Goal: Check status: Check status

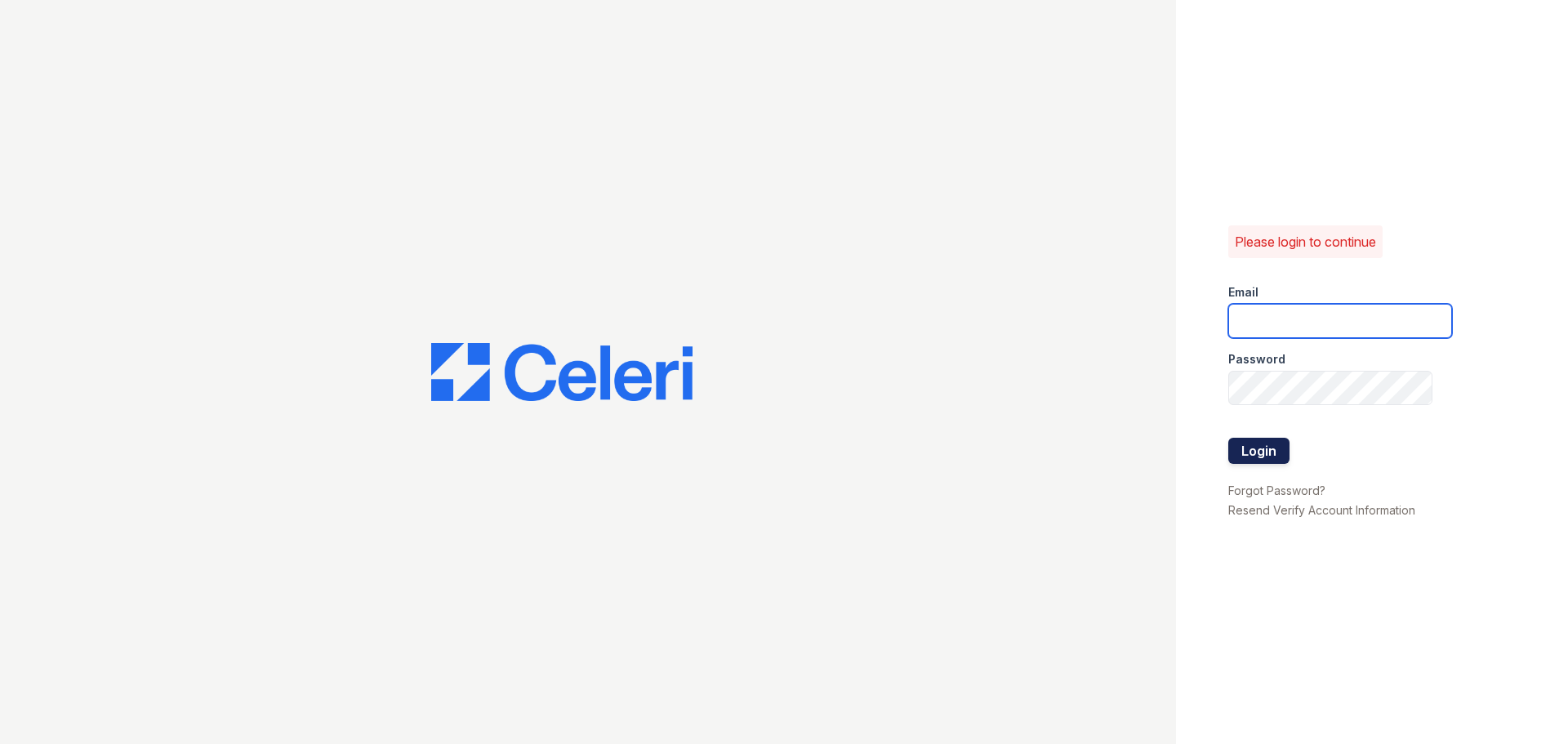
type input "[EMAIL_ADDRESS][PERSON_NAME][DOMAIN_NAME]"
click at [1259, 450] on button "Login" at bounding box center [1258, 450] width 62 height 26
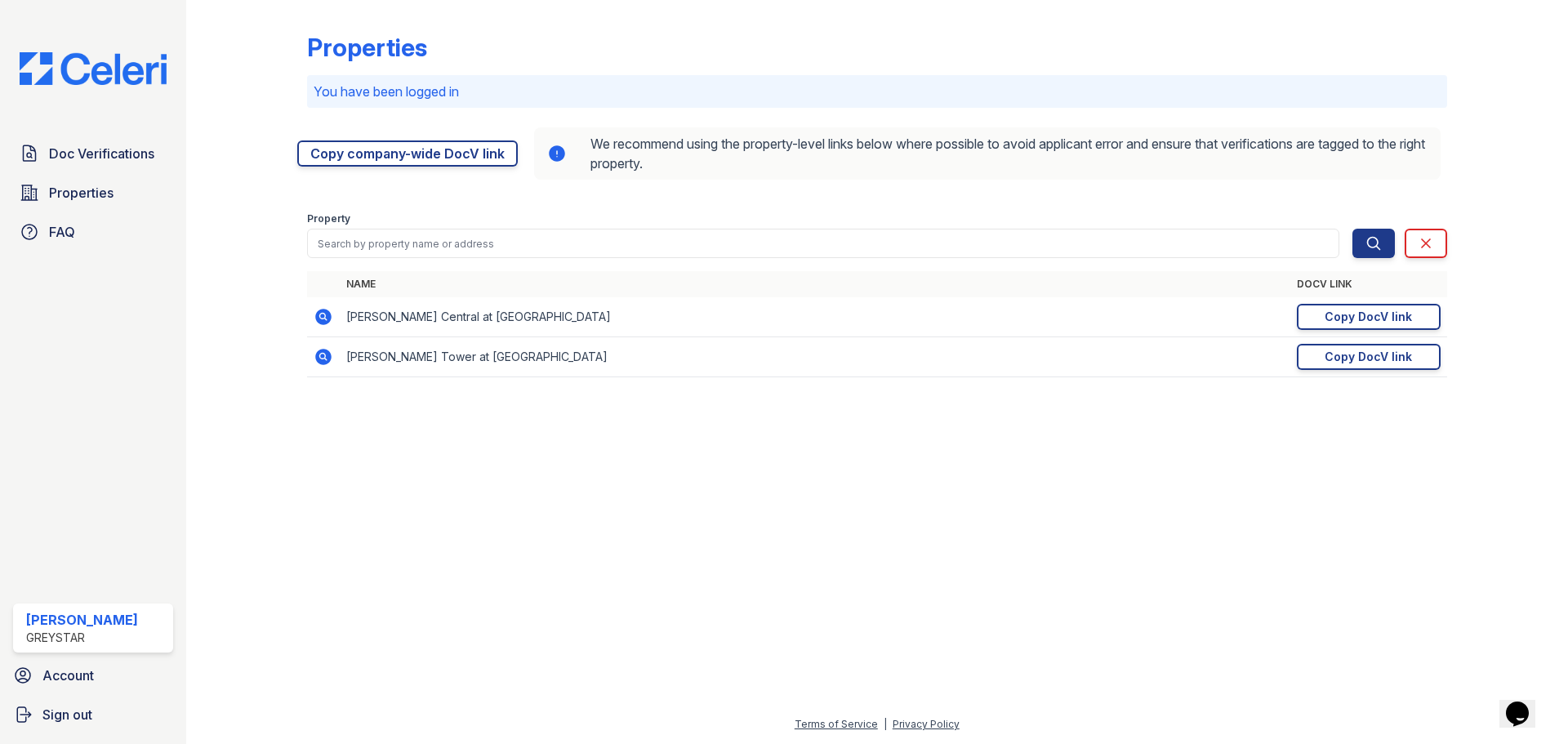
click at [321, 358] on icon at bounding box center [322, 355] width 4 height 4
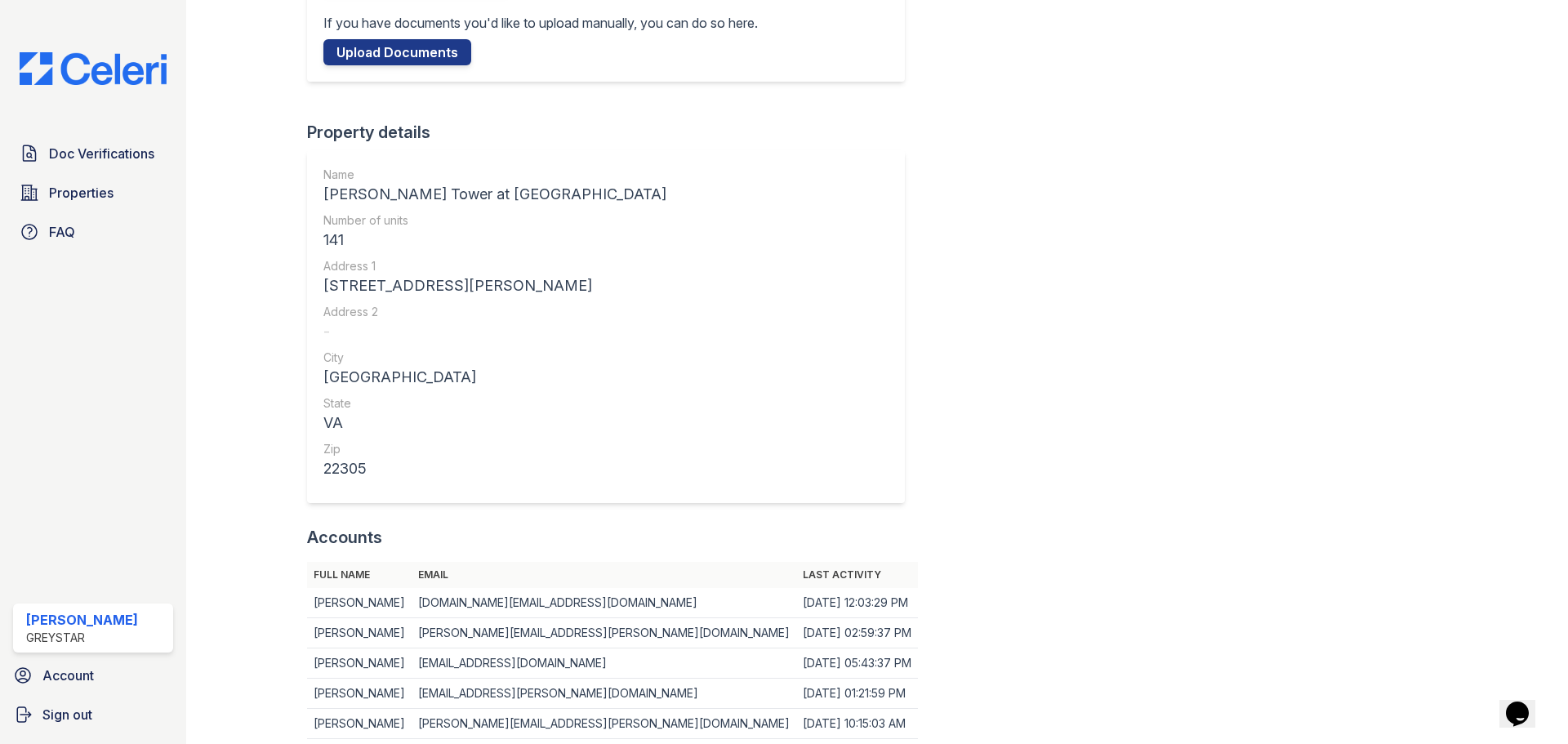
scroll to position [312, 0]
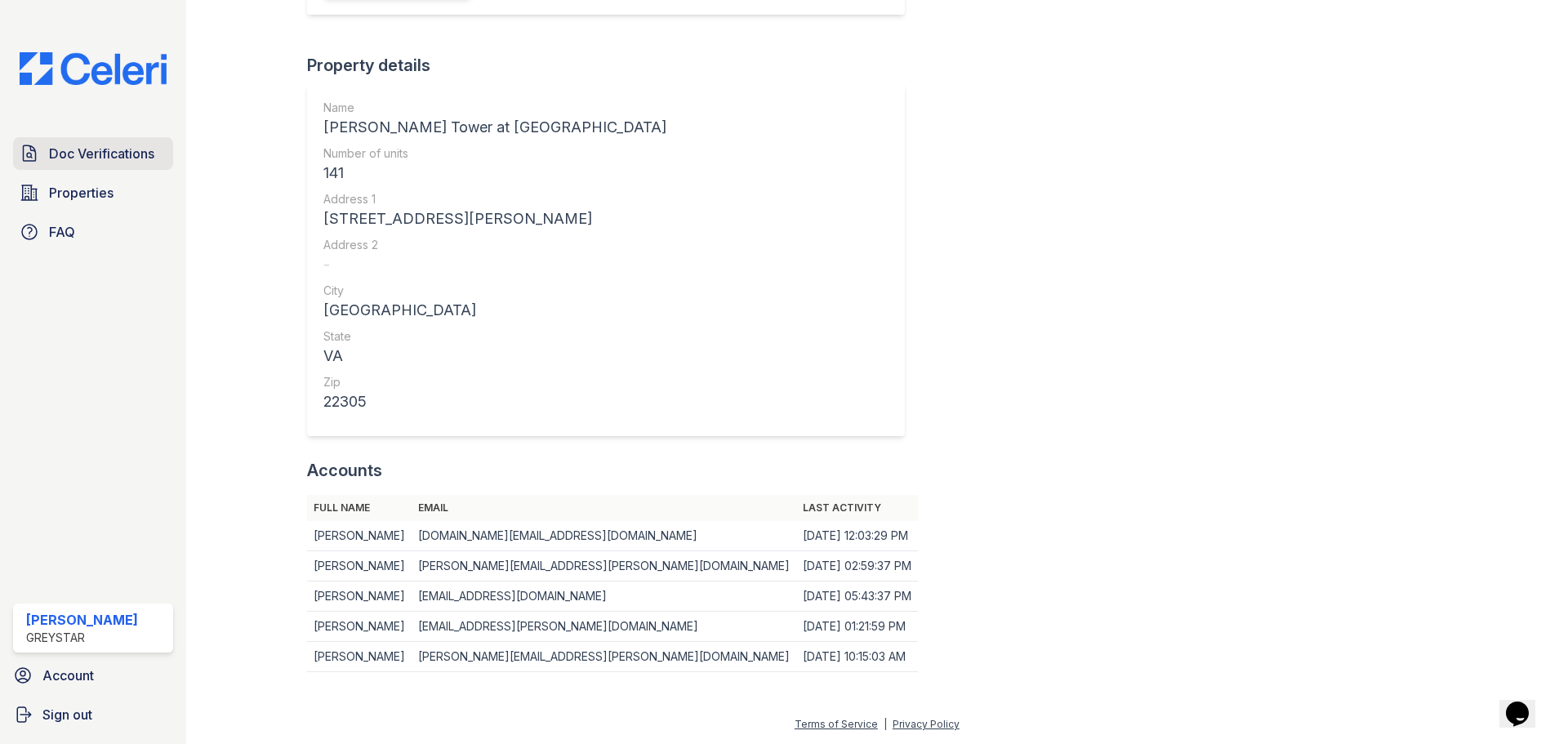
click at [48, 147] on link "Doc Verifications" at bounding box center [93, 154] width 160 height 33
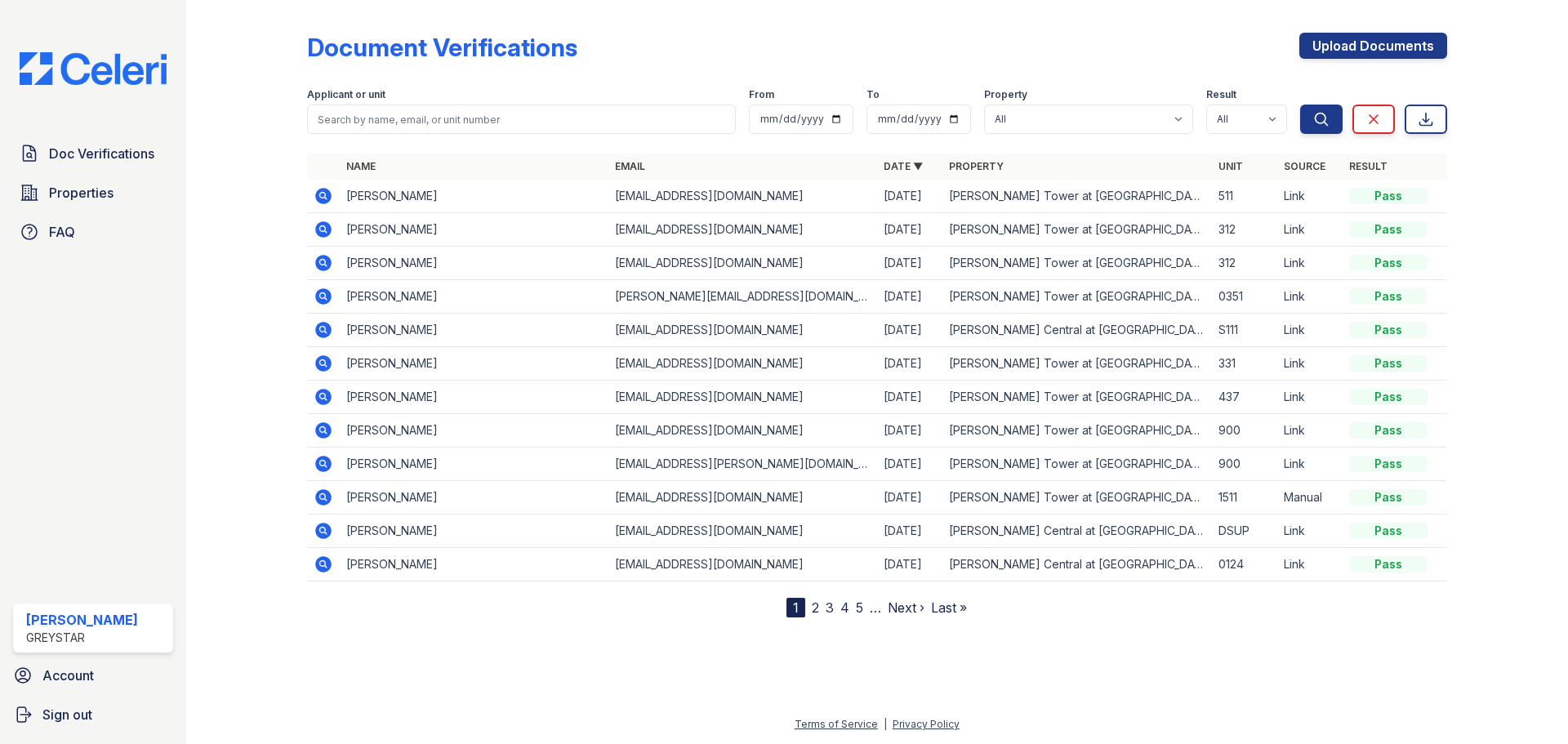
click at [323, 200] on icon at bounding box center [323, 196] width 16 height 16
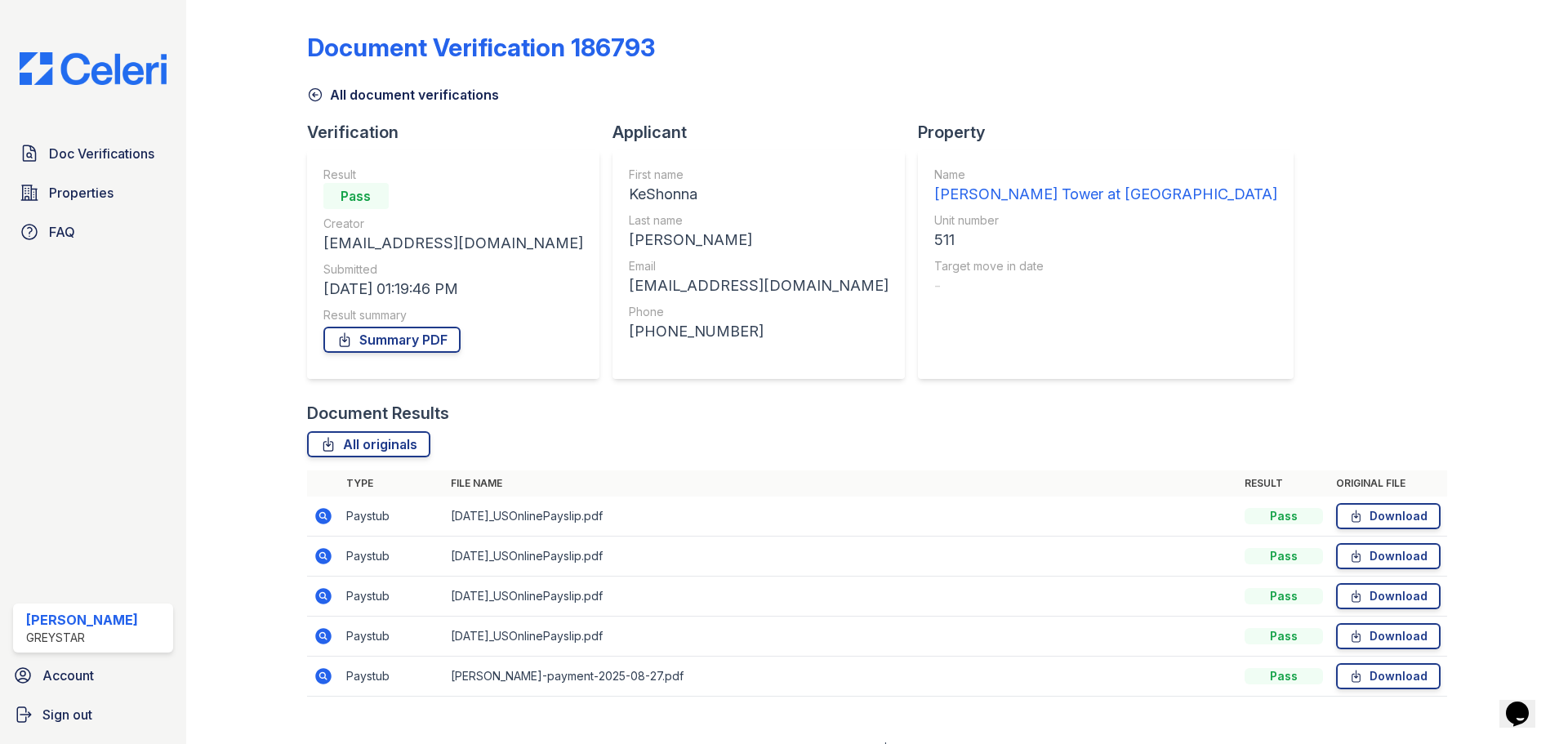
click at [321, 679] on icon at bounding box center [323, 676] width 16 height 16
click at [324, 599] on icon at bounding box center [323, 596] width 19 height 19
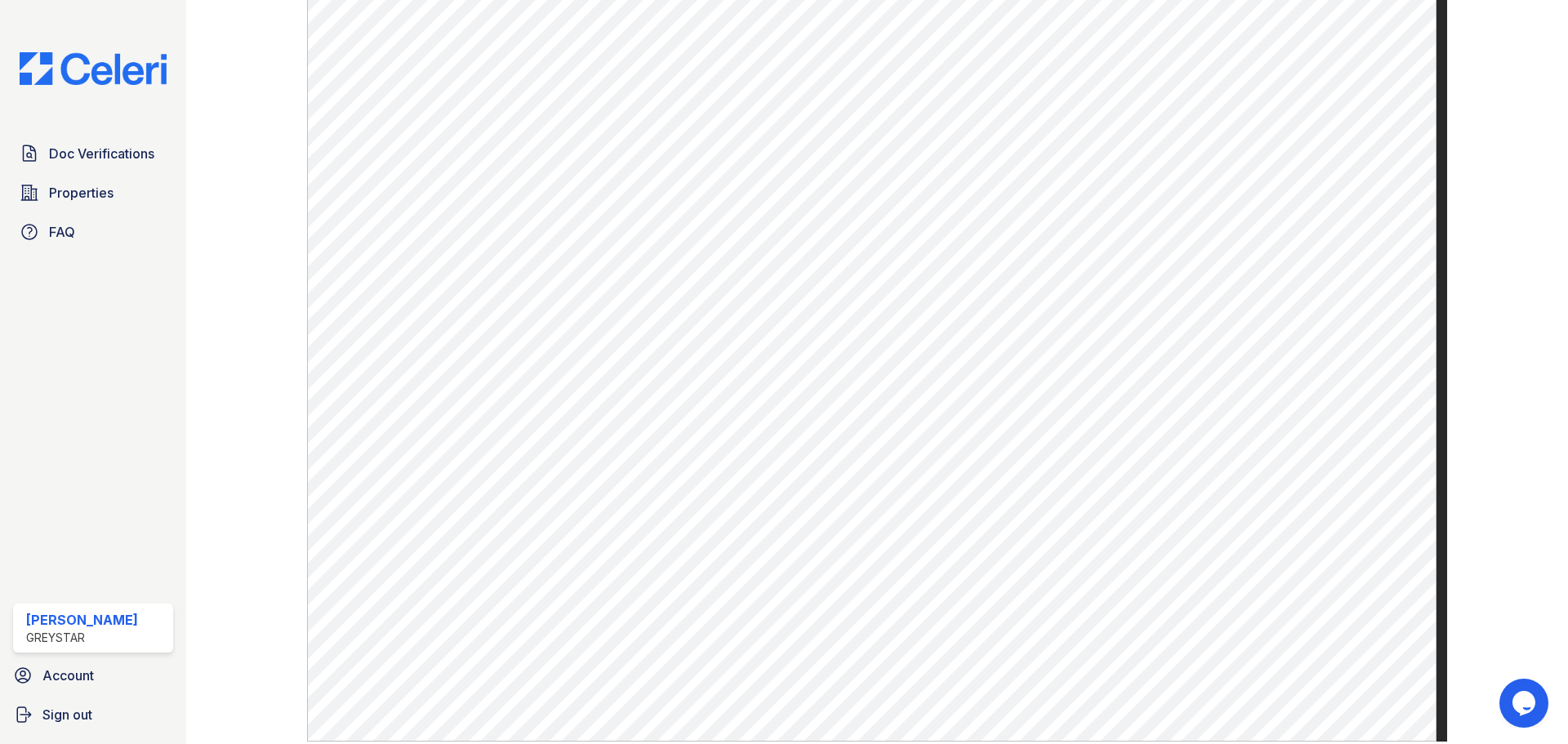
scroll to position [703, 0]
click at [111, 154] on span "Doc Verifications" at bounding box center [101, 153] width 105 height 19
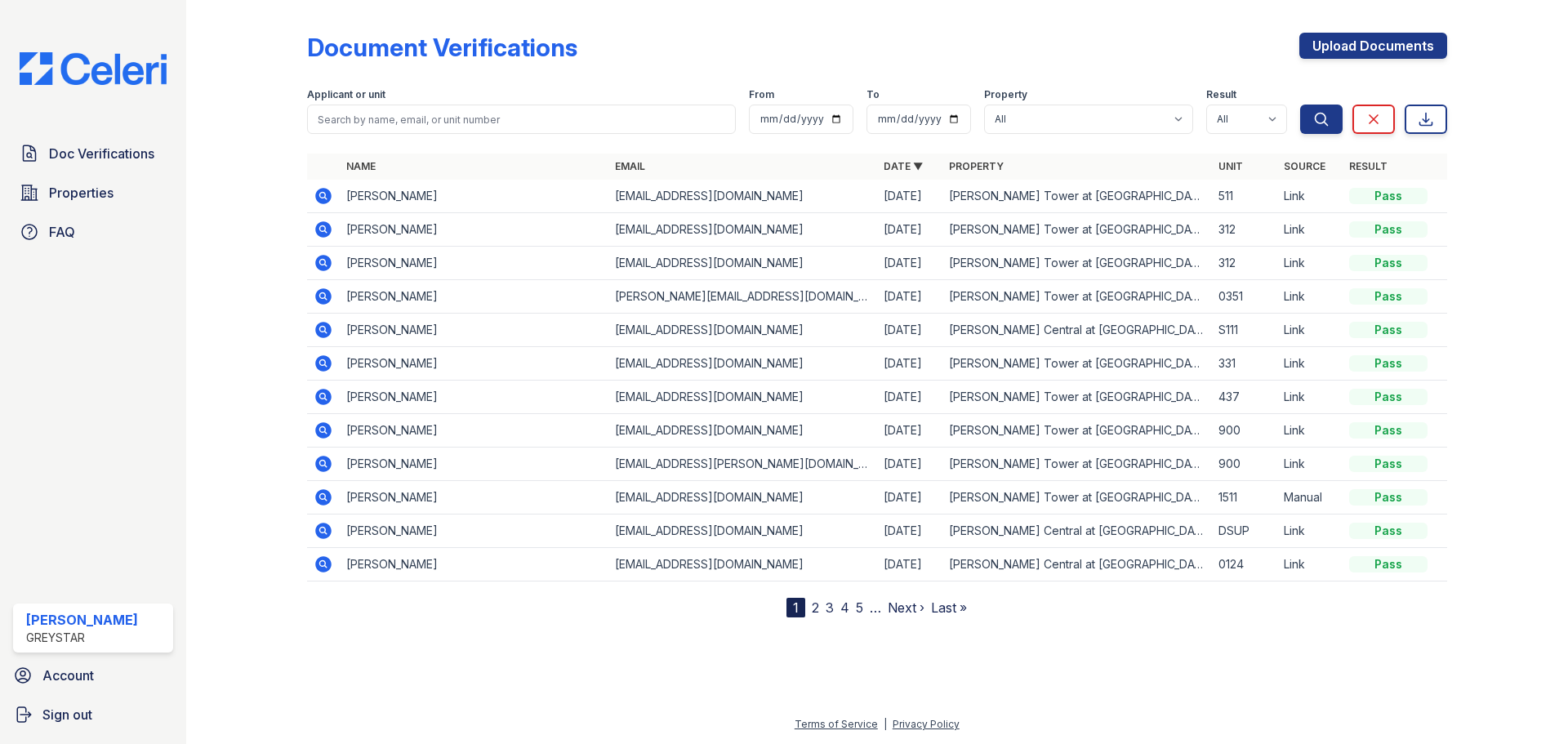
drag, startPoint x: 321, startPoint y: 197, endPoint x: 430, endPoint y: 208, distance: 109.6
click at [321, 197] on icon at bounding box center [323, 196] width 19 height 19
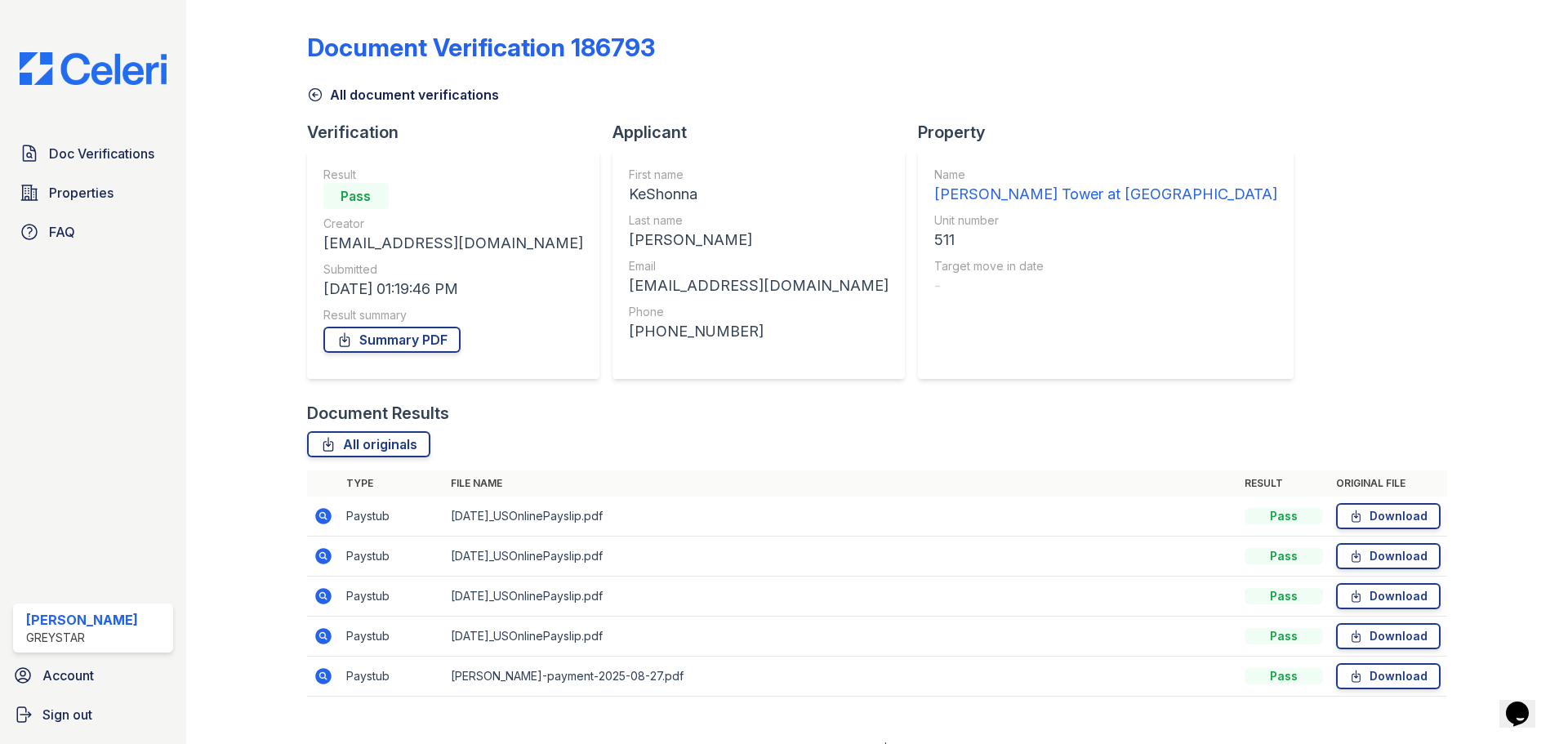
scroll to position [24, 0]
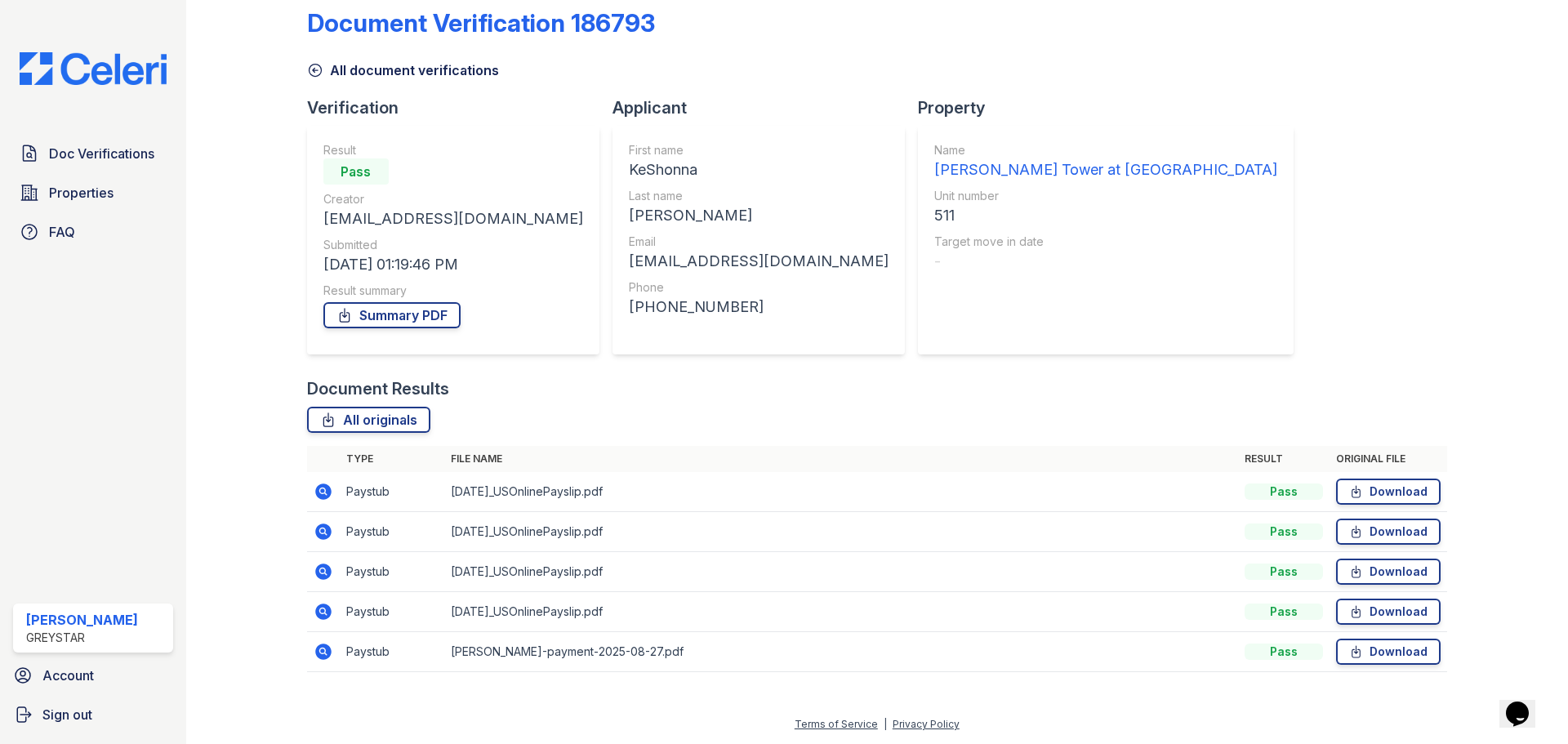
click at [327, 652] on icon at bounding box center [323, 651] width 16 height 16
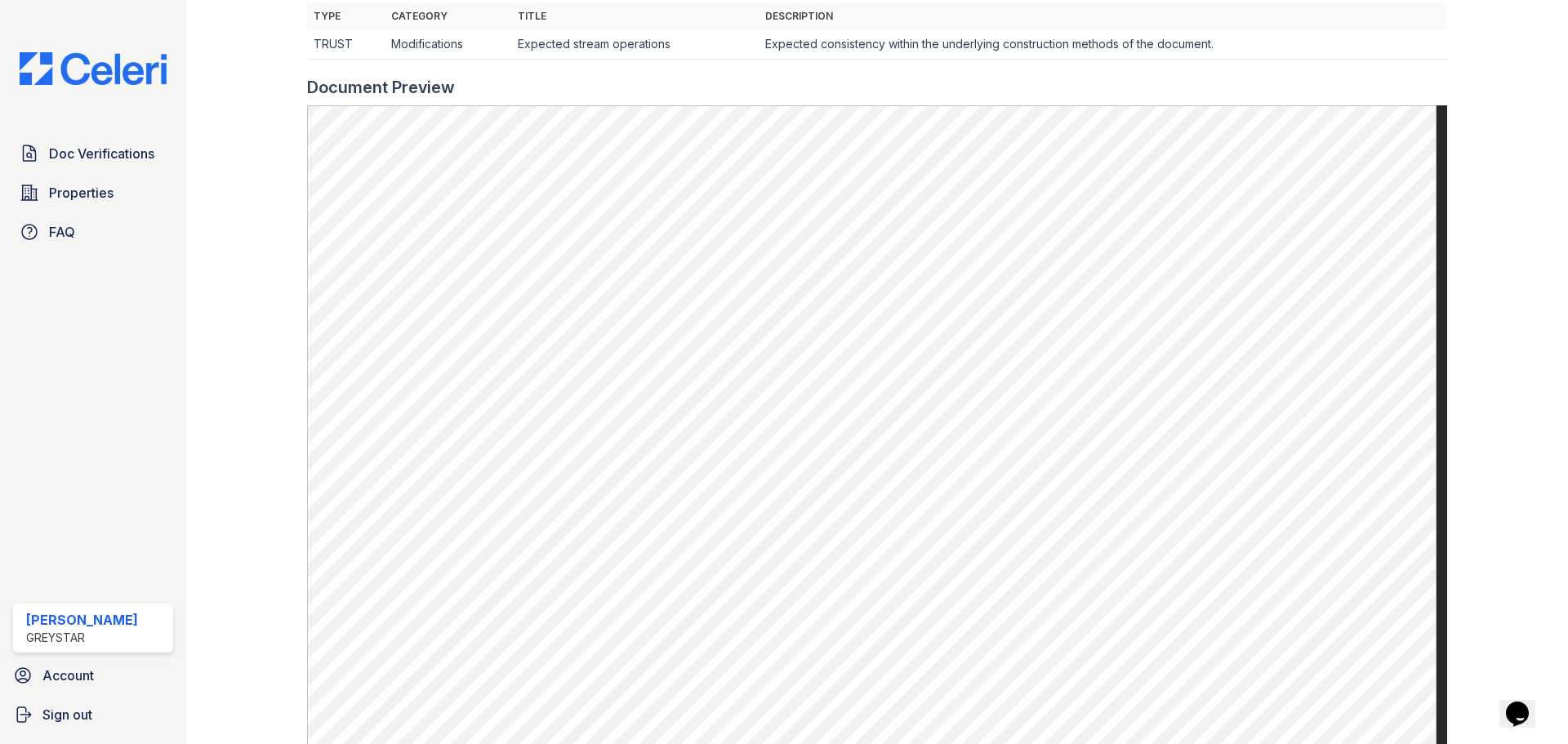
scroll to position [367, 0]
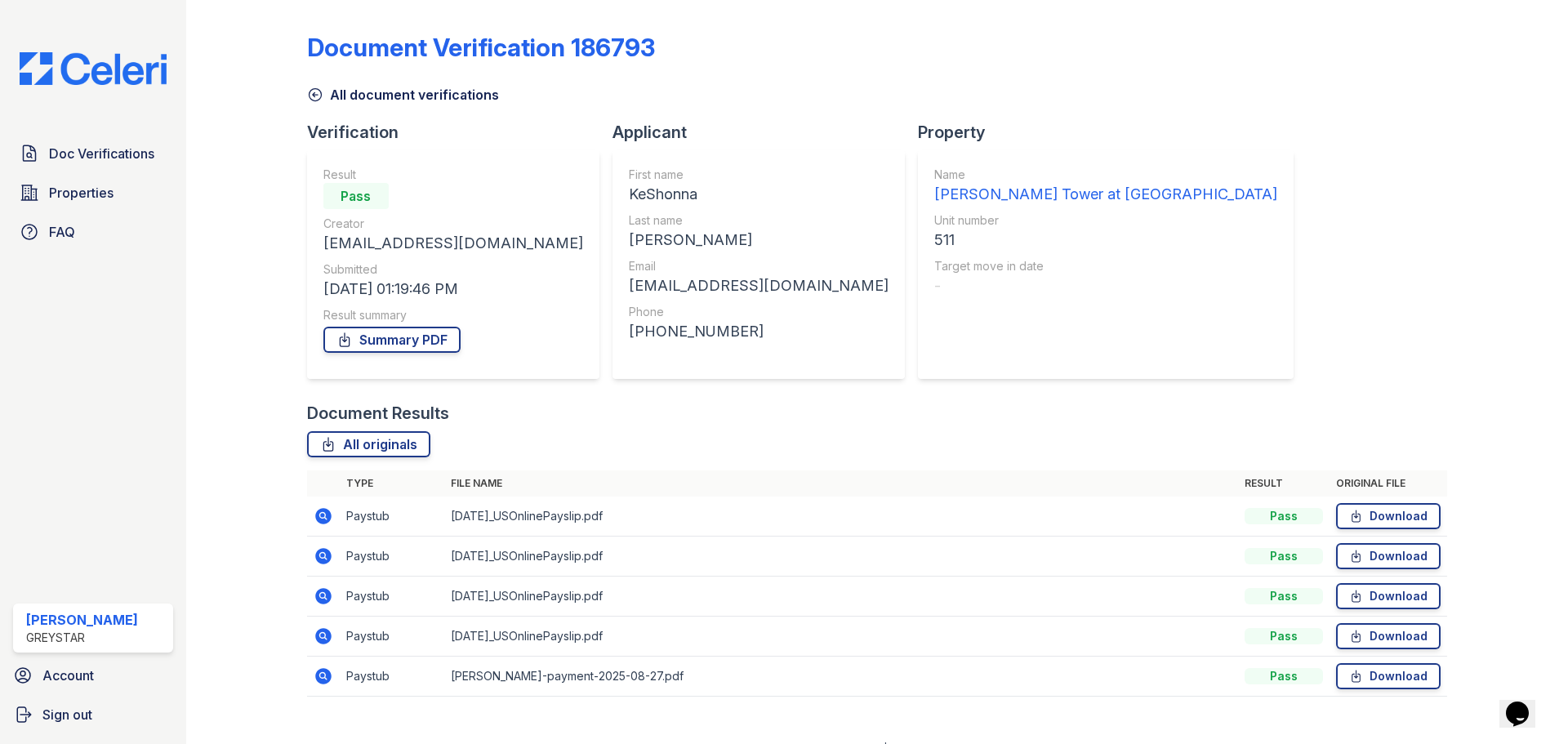
click at [319, 636] on icon at bounding box center [323, 636] width 19 height 19
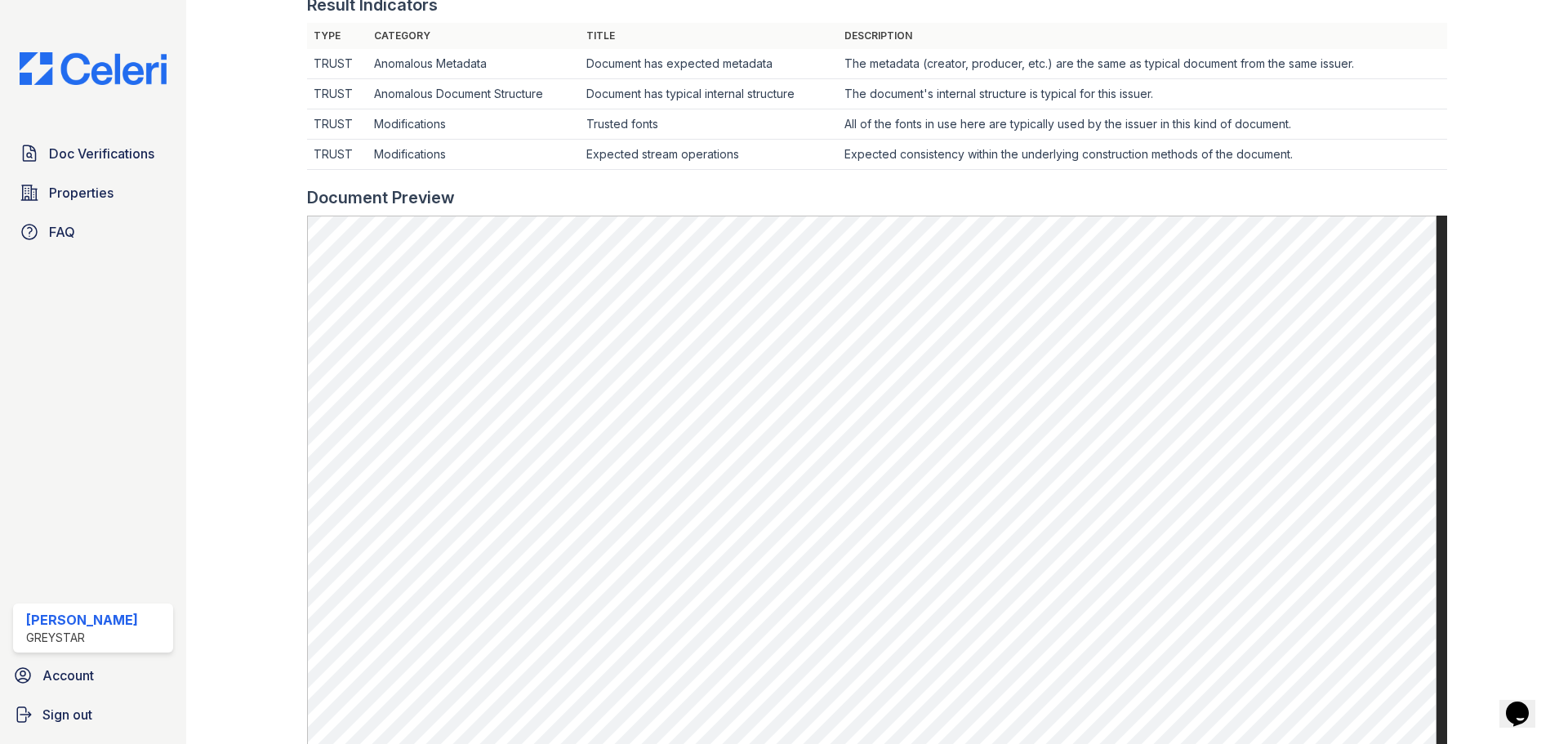
scroll to position [490, 0]
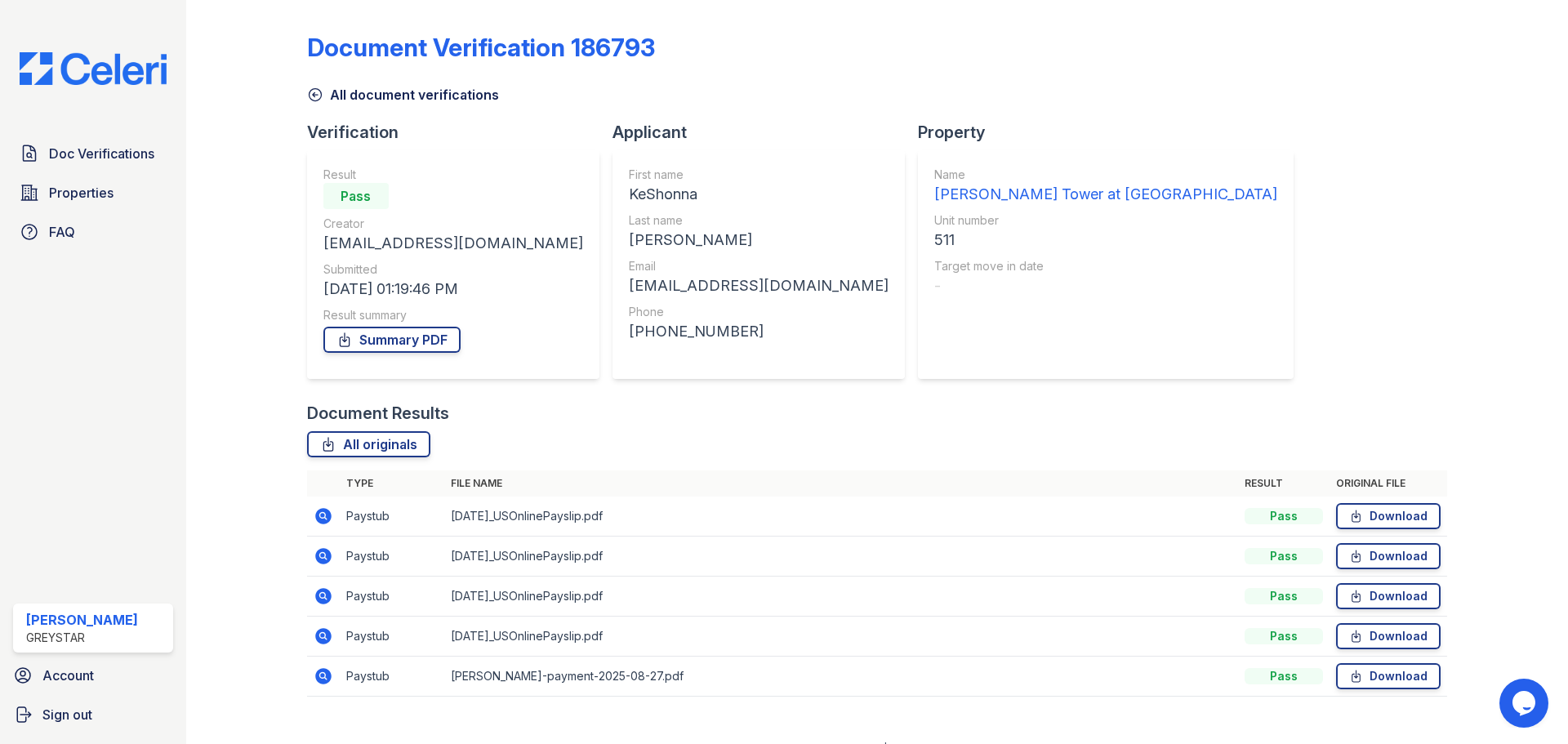
click at [321, 594] on icon at bounding box center [322, 595] width 4 height 4
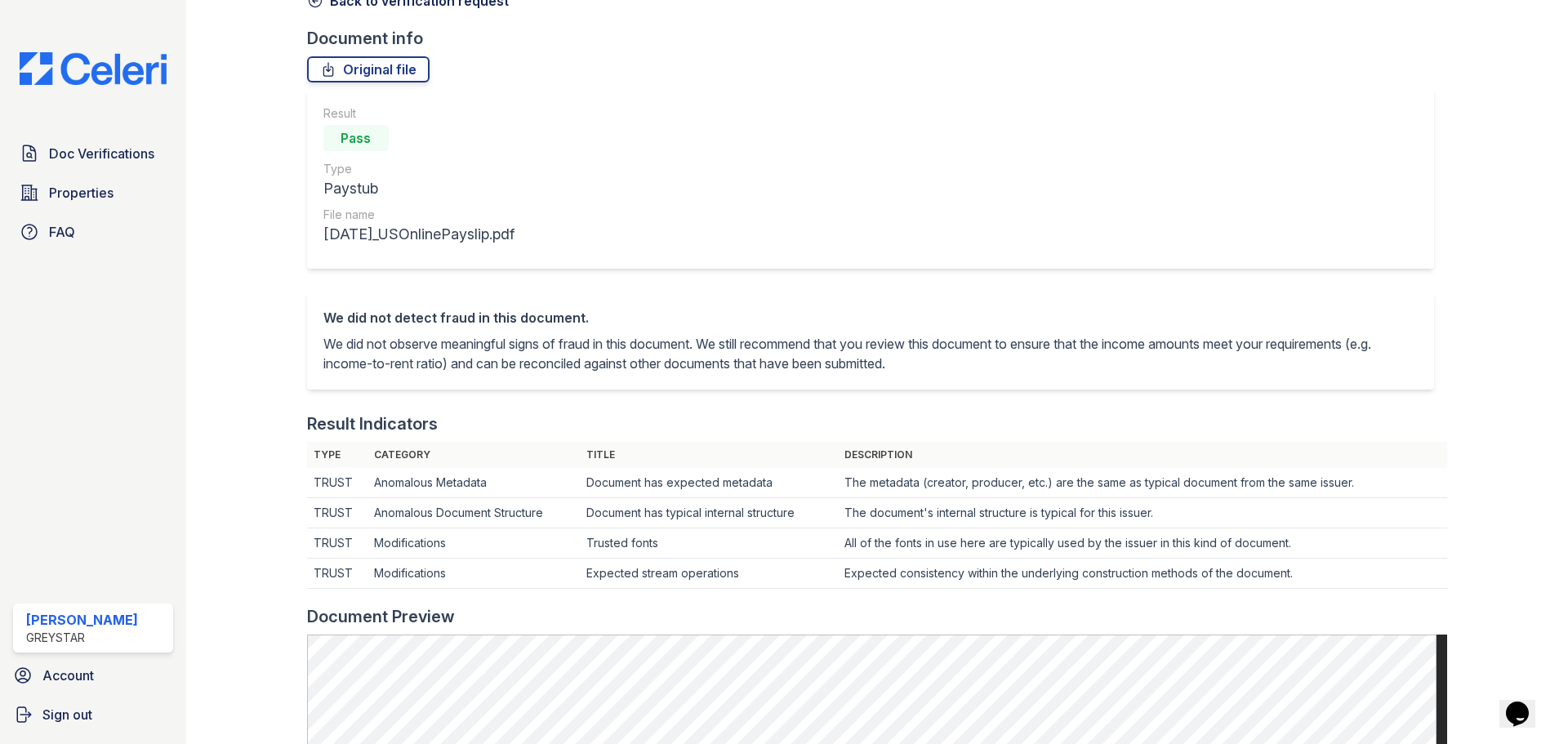
scroll to position [82, 0]
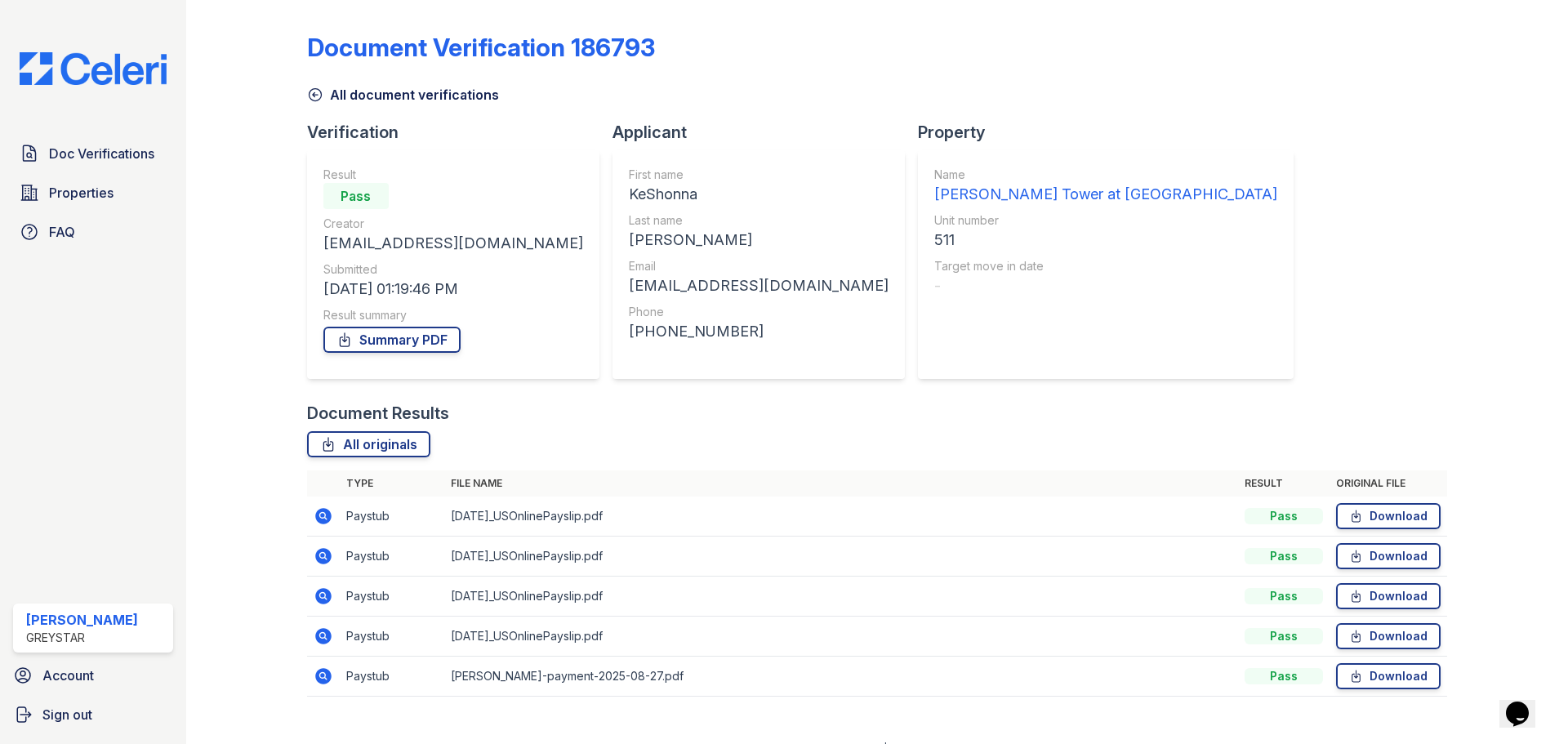
click at [318, 558] on icon at bounding box center [323, 556] width 16 height 16
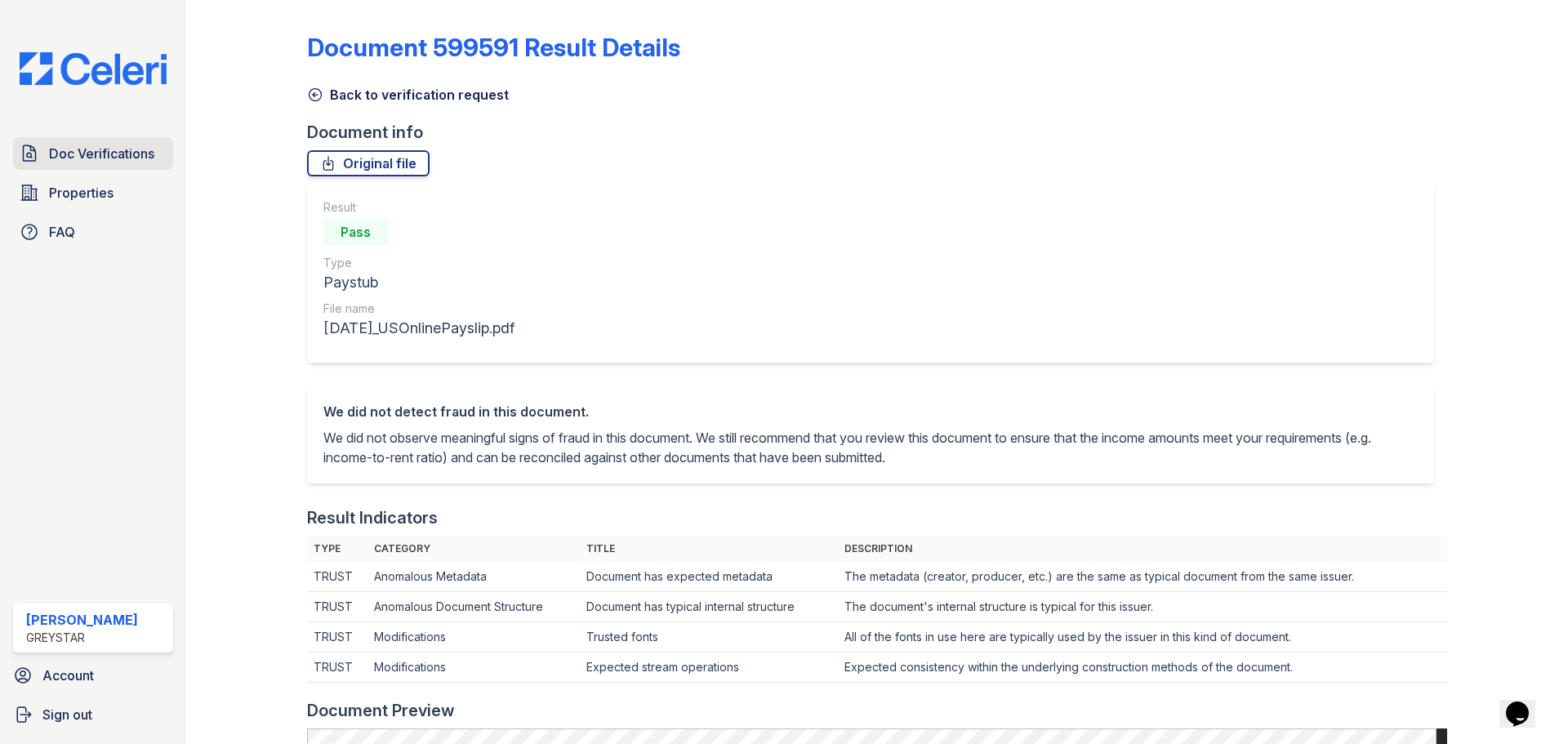
click at [110, 157] on span "Doc Verifications" at bounding box center [101, 153] width 105 height 19
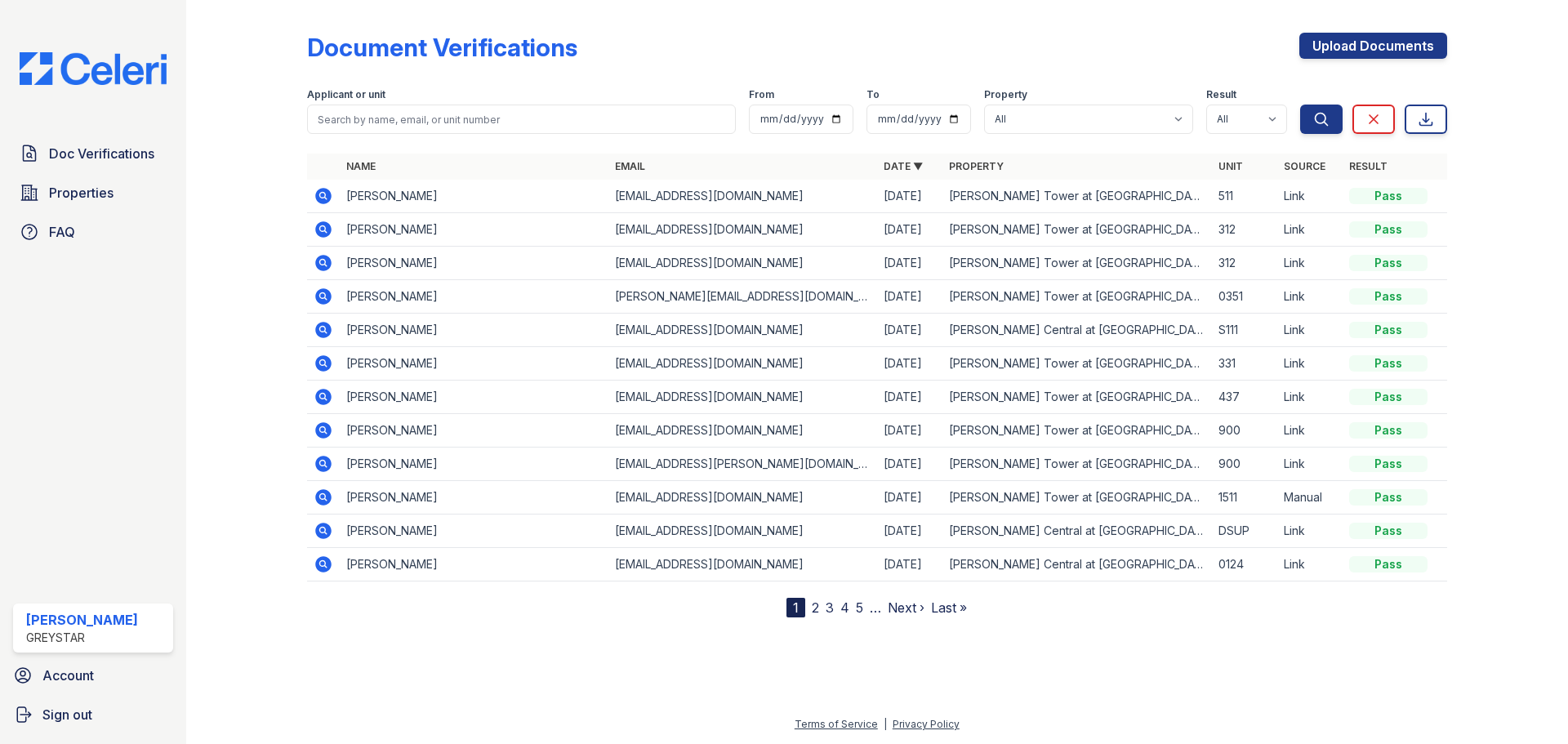
click at [318, 193] on icon at bounding box center [323, 196] width 16 height 16
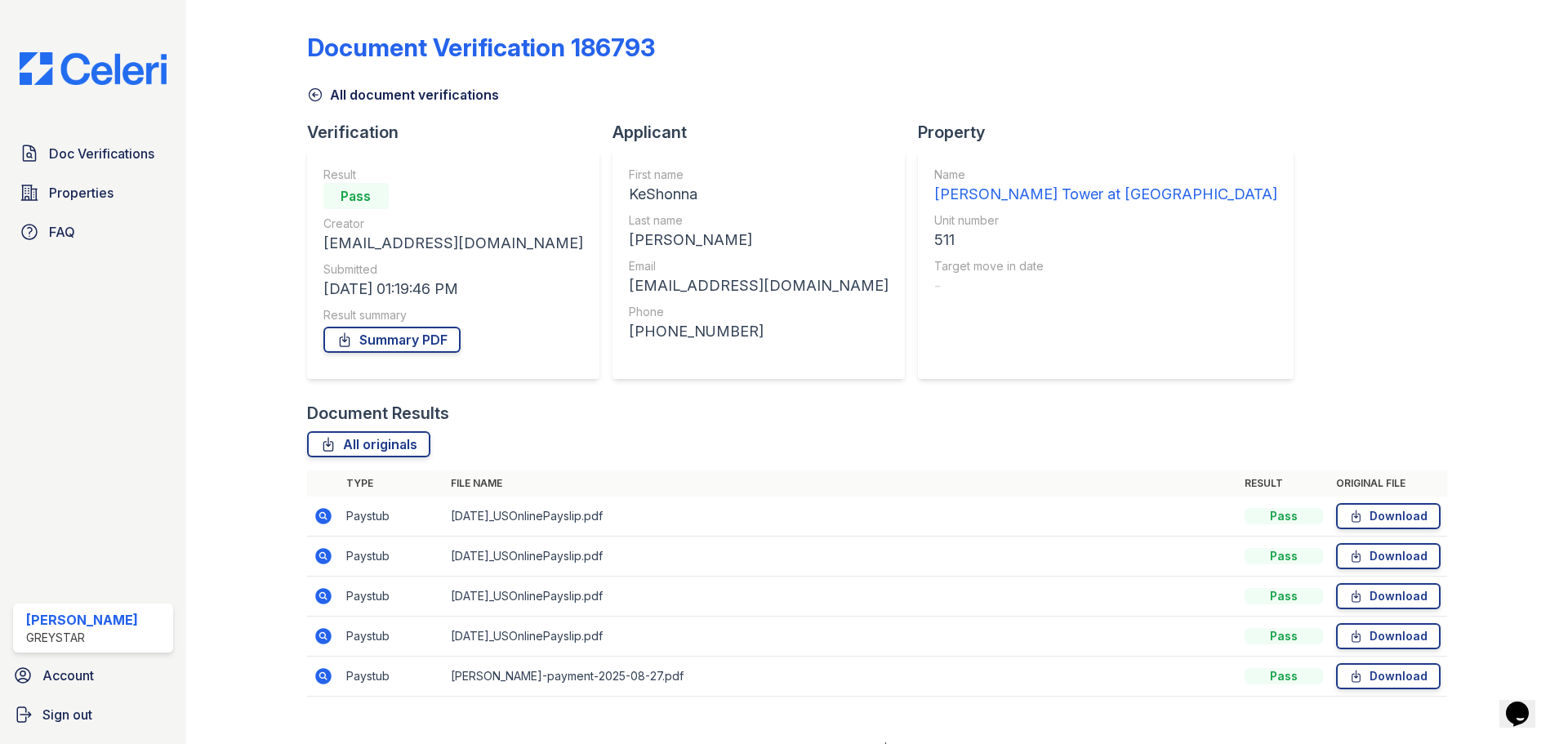
click at [321, 513] on icon at bounding box center [323, 515] width 19 height 19
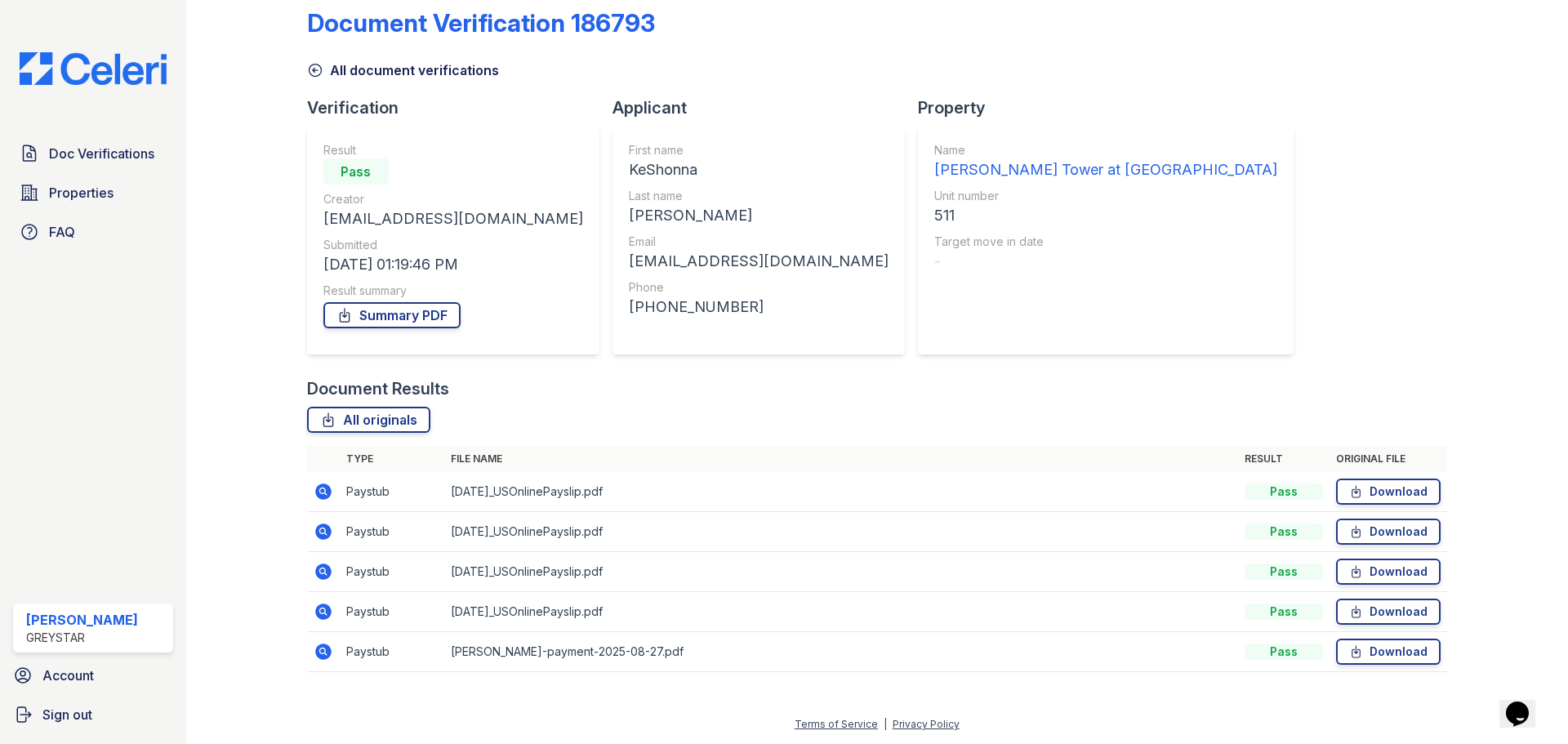
click at [714, 651] on td "[PERSON_NAME]-payment-2025-08-27.pdf" at bounding box center [841, 651] width 794 height 40
drag, startPoint x: 320, startPoint y: 654, endPoint x: 351, endPoint y: 655, distance: 31.0
click at [321, 655] on icon at bounding box center [323, 651] width 19 height 19
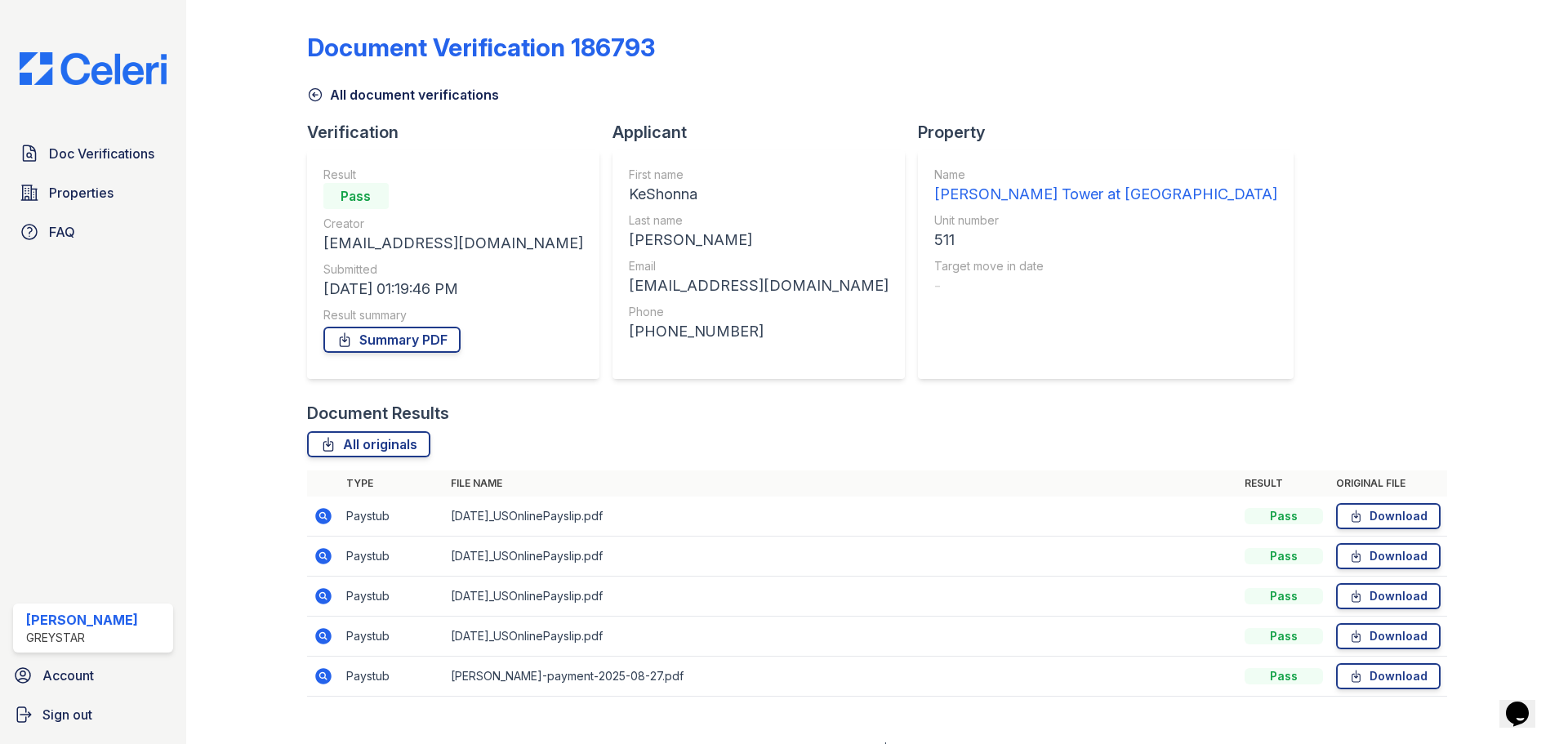
click at [316, 635] on icon at bounding box center [323, 636] width 16 height 16
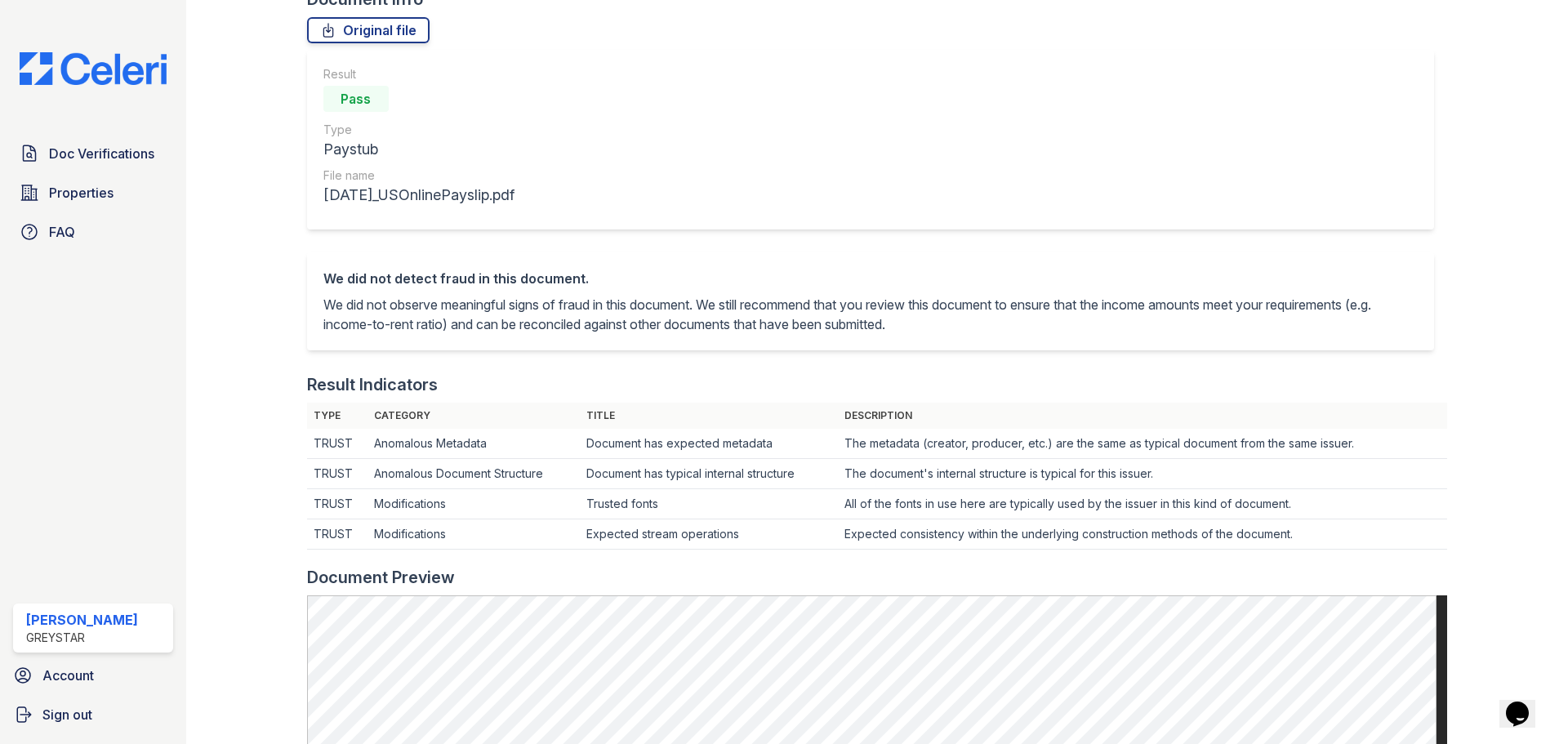
scroll to position [408, 0]
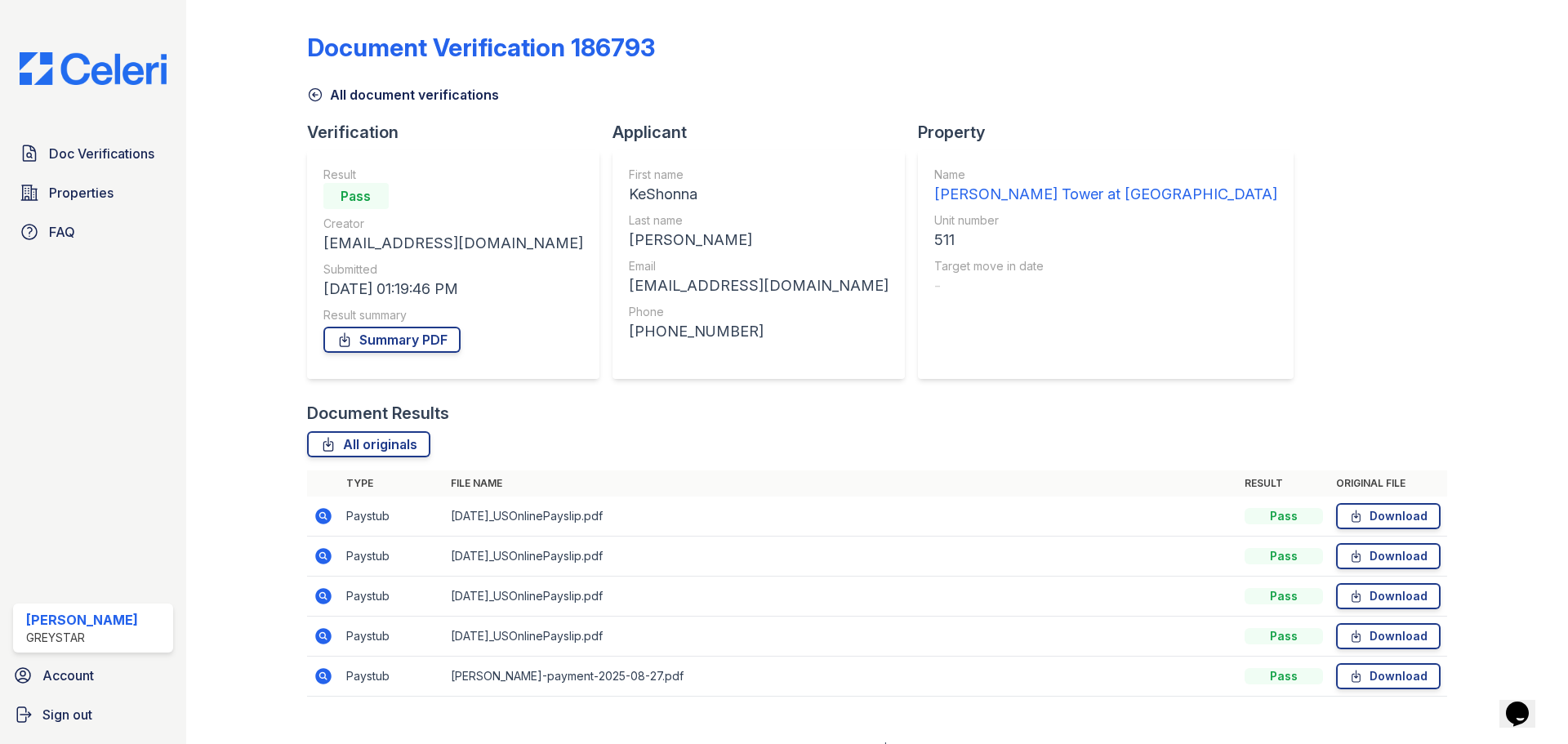
click at [328, 515] on icon at bounding box center [323, 515] width 16 height 16
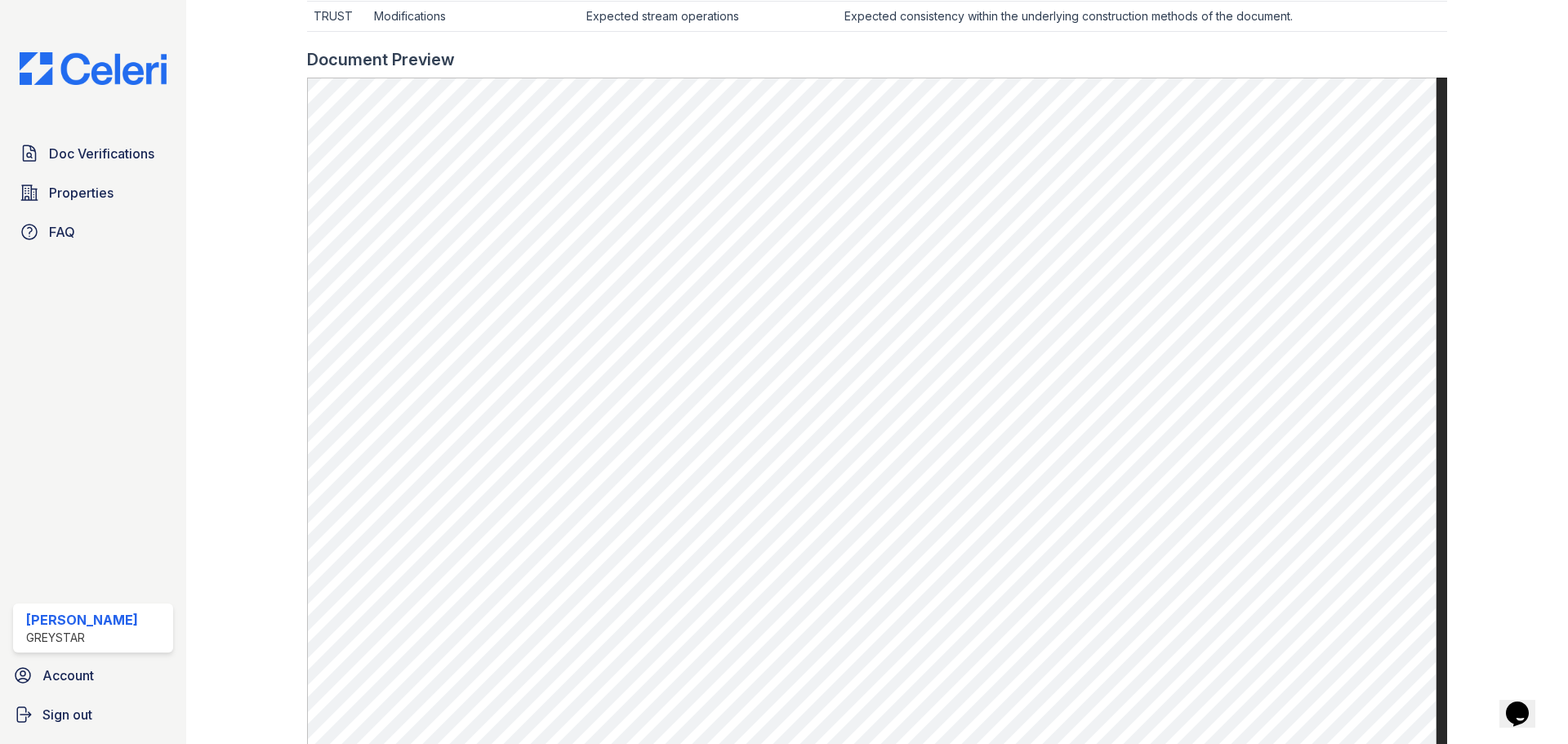
scroll to position [654, 0]
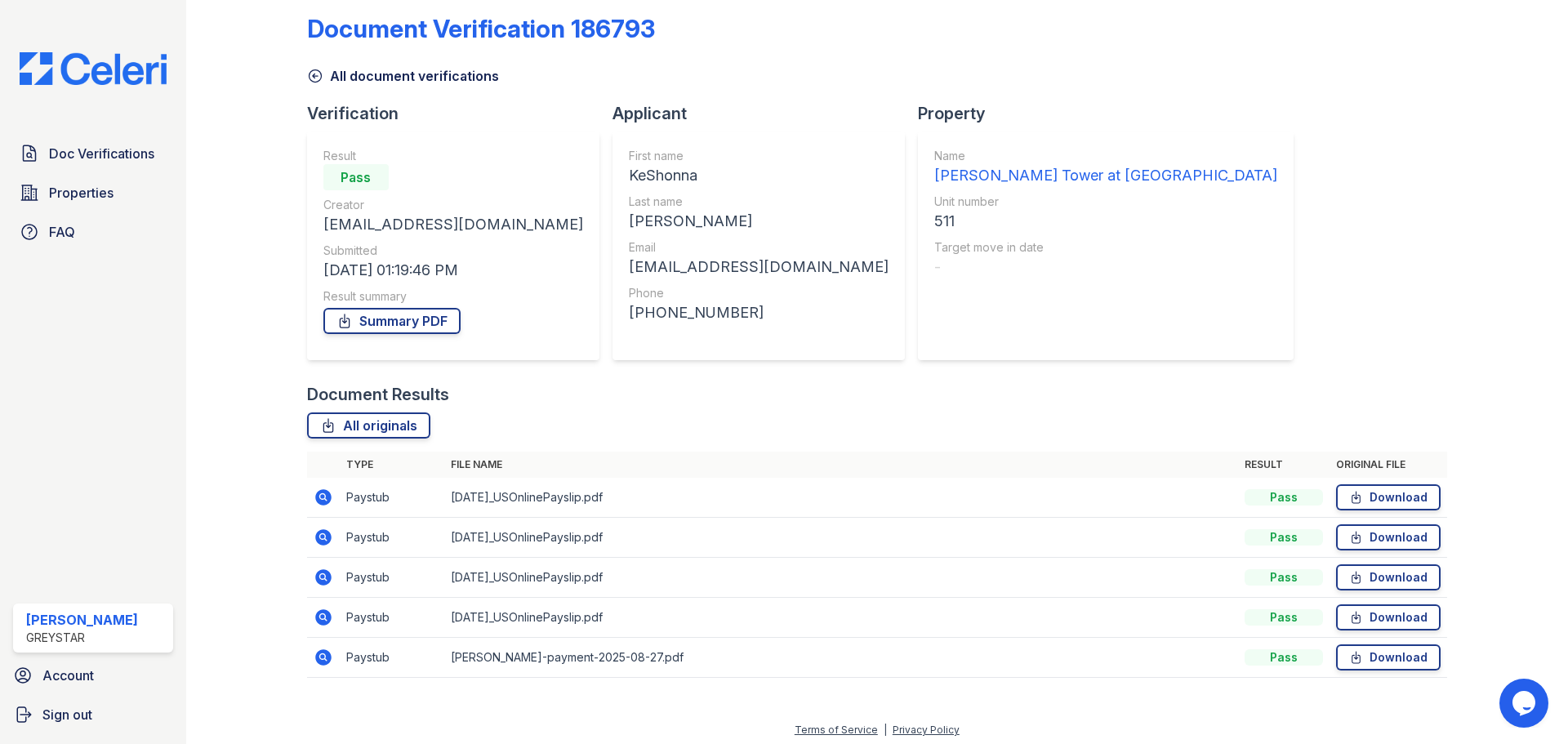
scroll to position [24, 0]
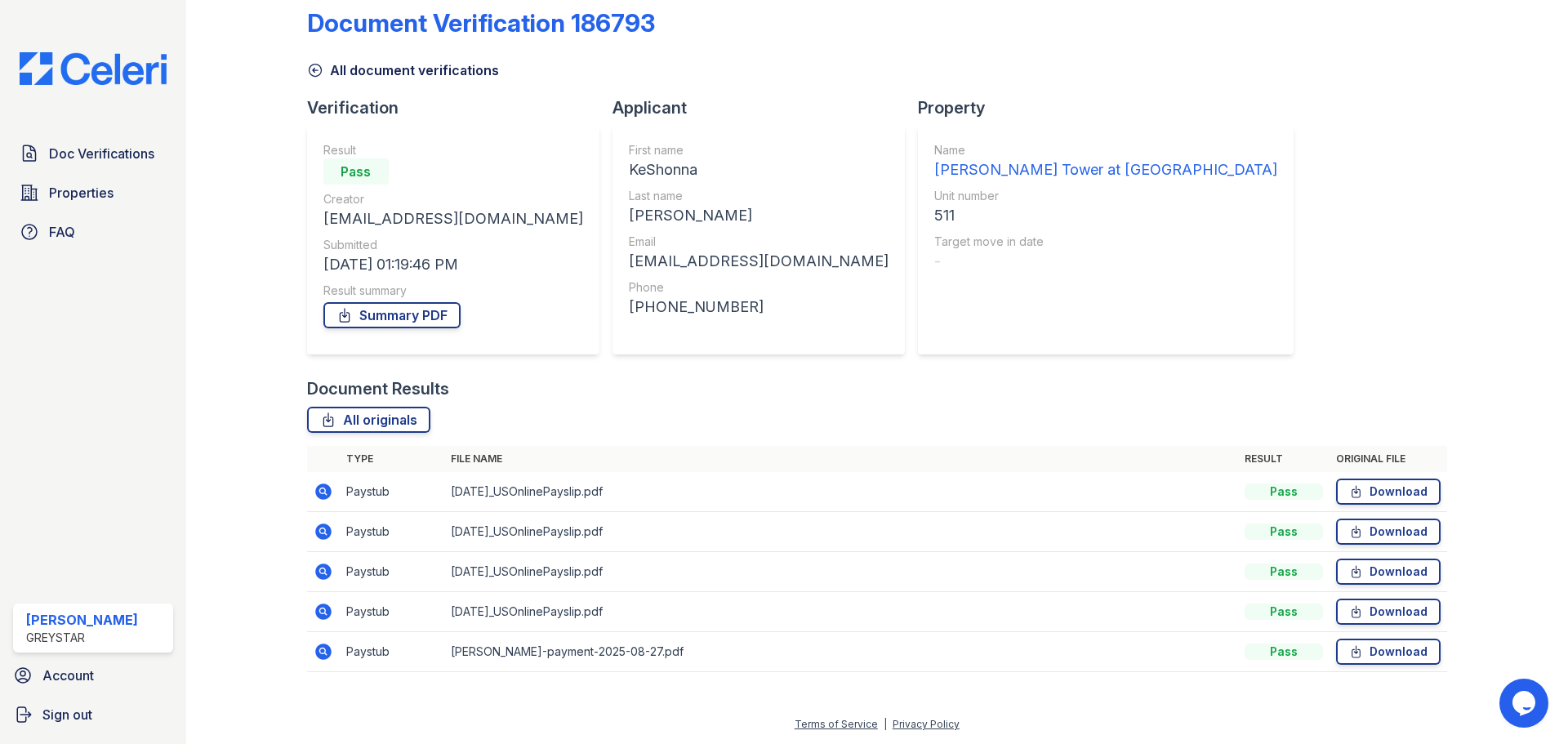
click at [320, 567] on icon at bounding box center [323, 571] width 16 height 16
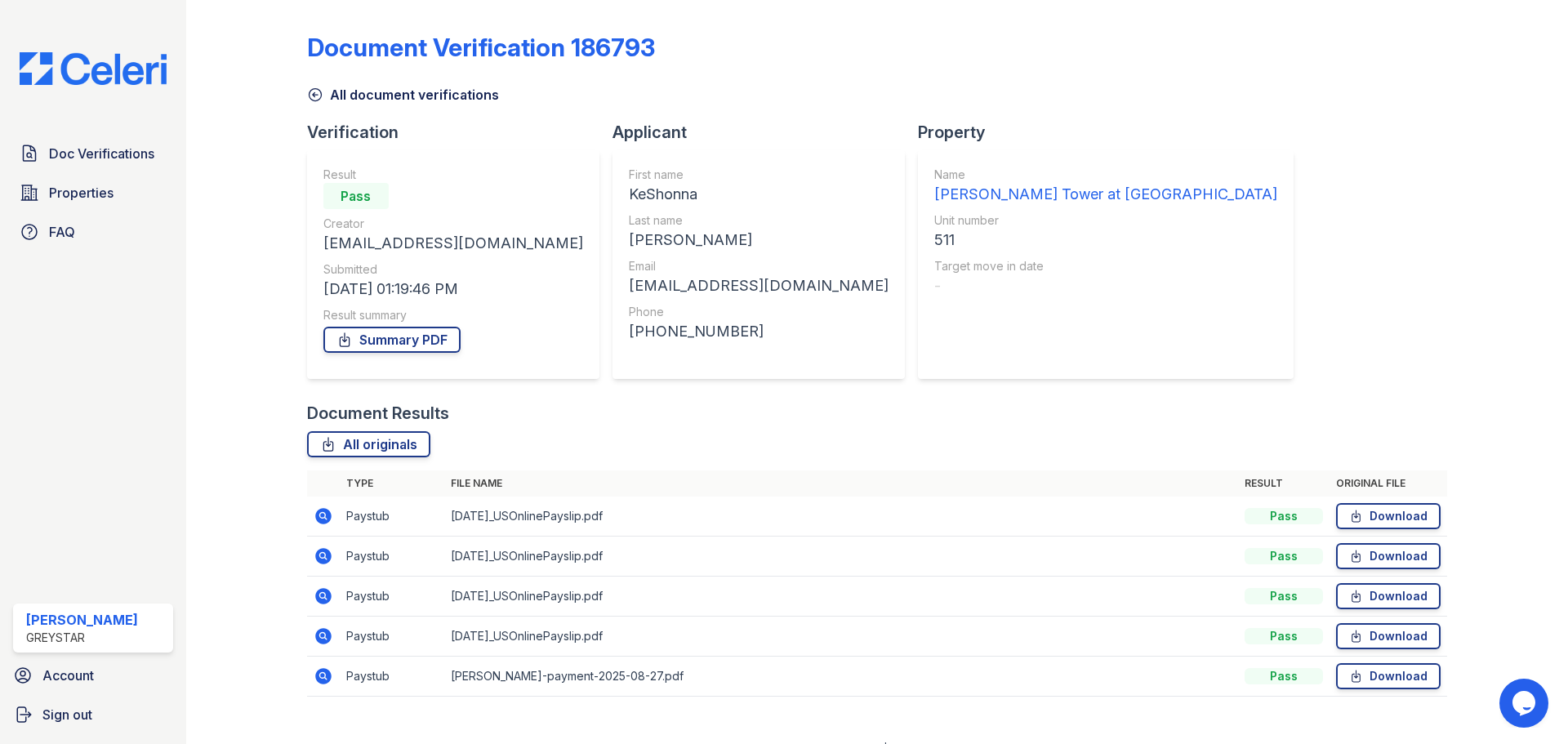
click at [325, 558] on icon at bounding box center [323, 556] width 16 height 16
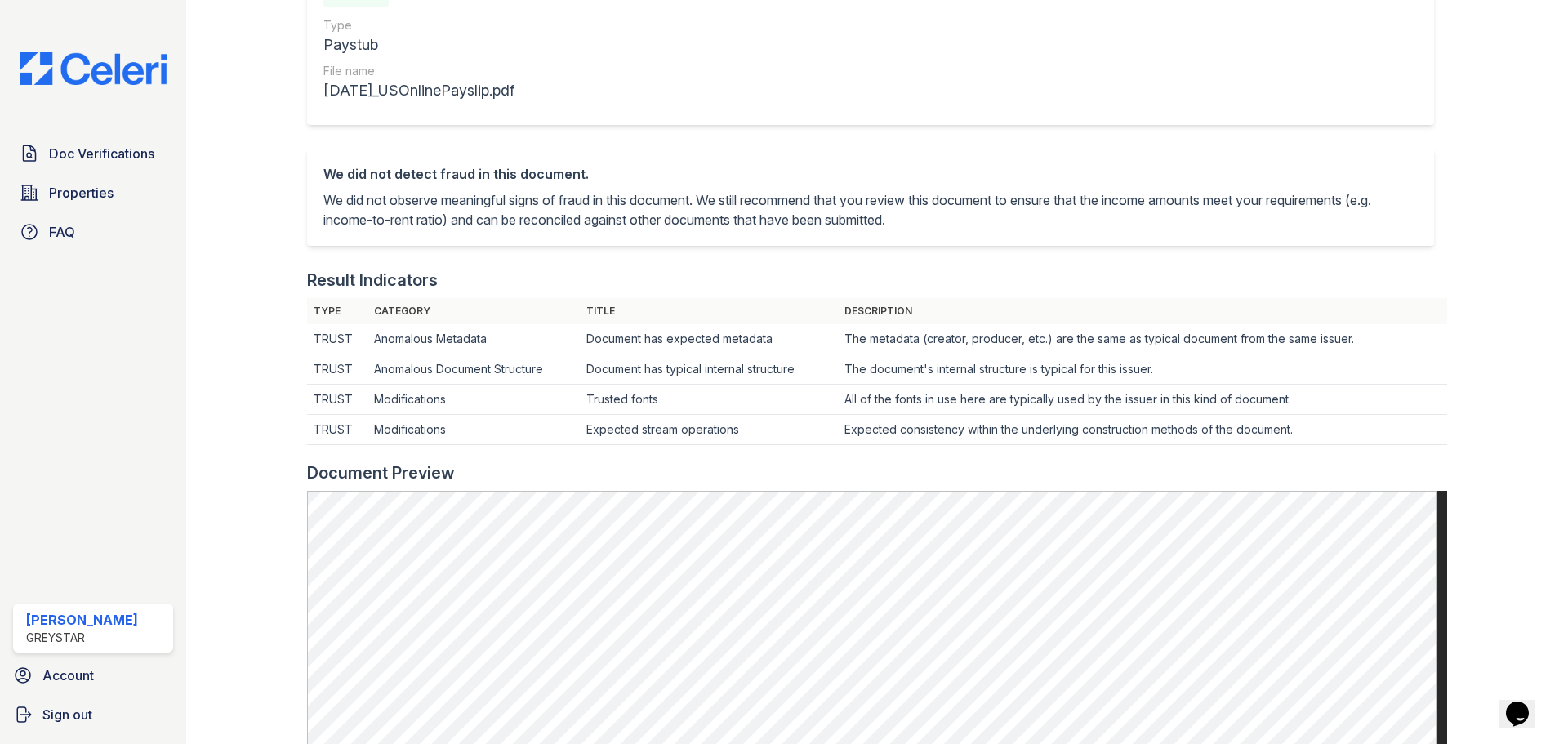
scroll to position [408, 0]
